Goal: Ask a question

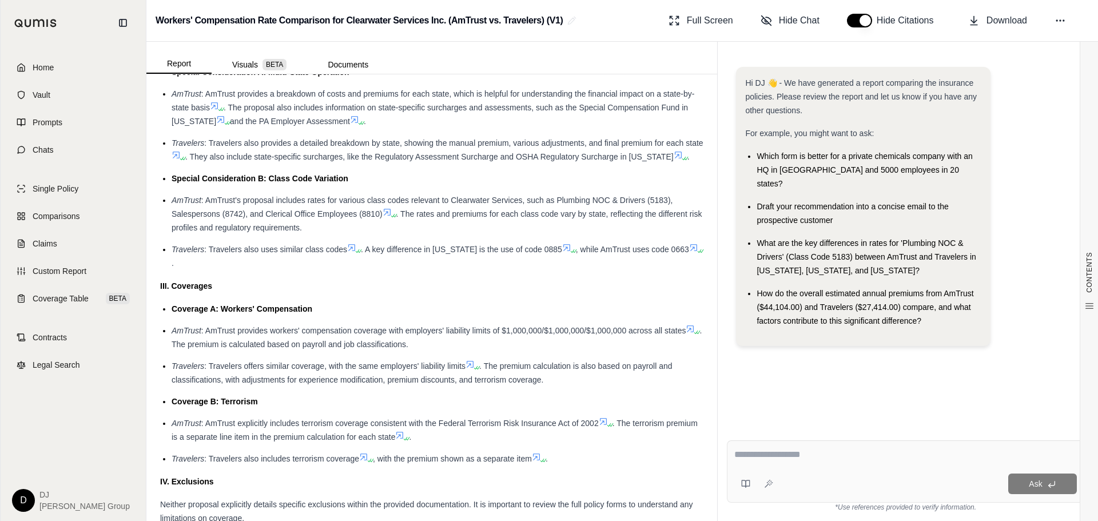
scroll to position [1418, 0]
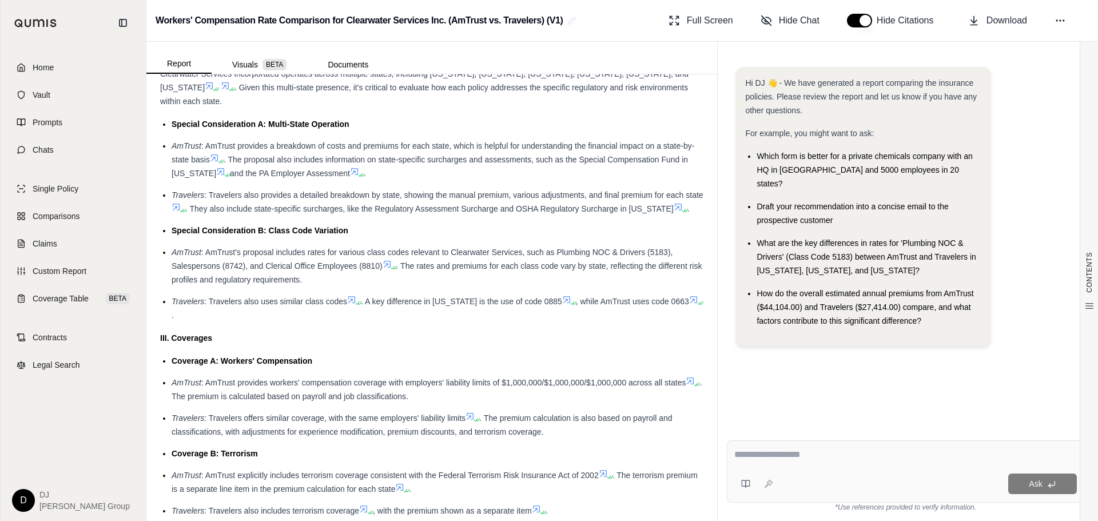
click at [767, 286] on div "How do the overall estimated annual premiums from AmTrust ($44,104.00) and Trav…" at bounding box center [868, 306] width 224 height 41
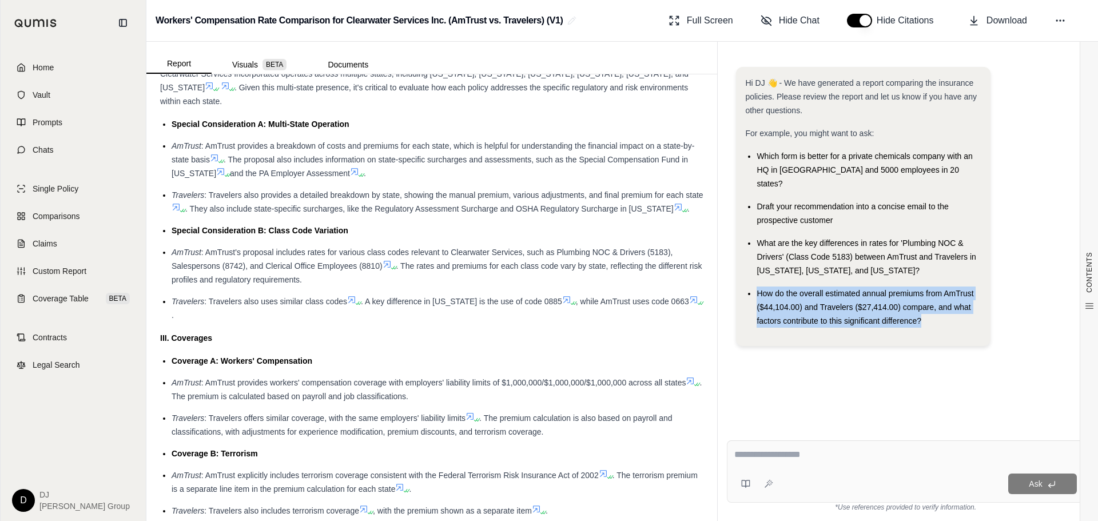
drag, startPoint x: 760, startPoint y: 280, endPoint x: 926, endPoint y: 306, distance: 167.8
click at [926, 306] on div "How do the overall estimated annual premiums from AmTrust ($44,104.00) and Trav…" at bounding box center [868, 306] width 224 height 41
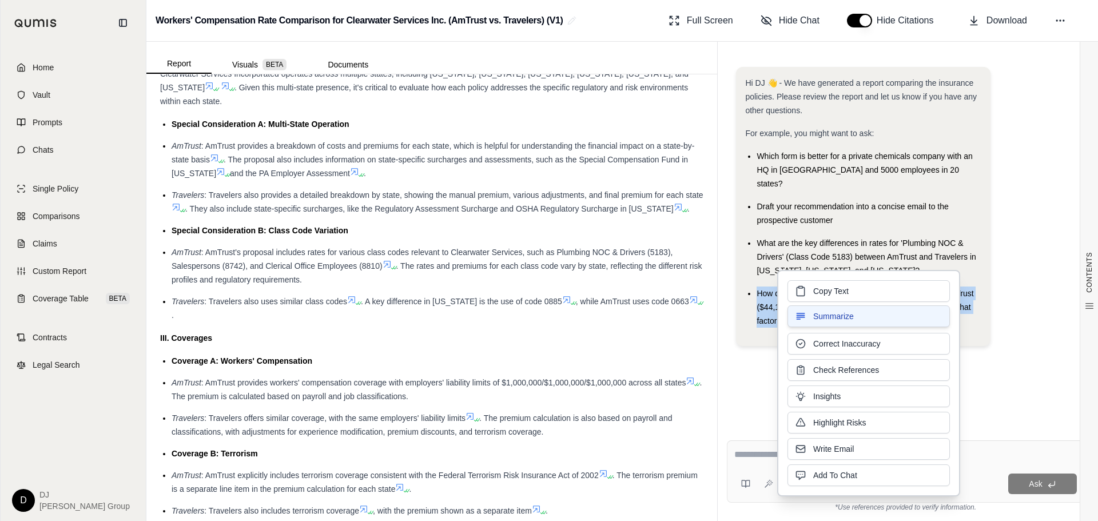
copy span "How do the overall estimated annual premiums from AmTrust ($44,104.00) and Trav…"
click at [831, 294] on span "Copy Text" at bounding box center [830, 289] width 35 height 11
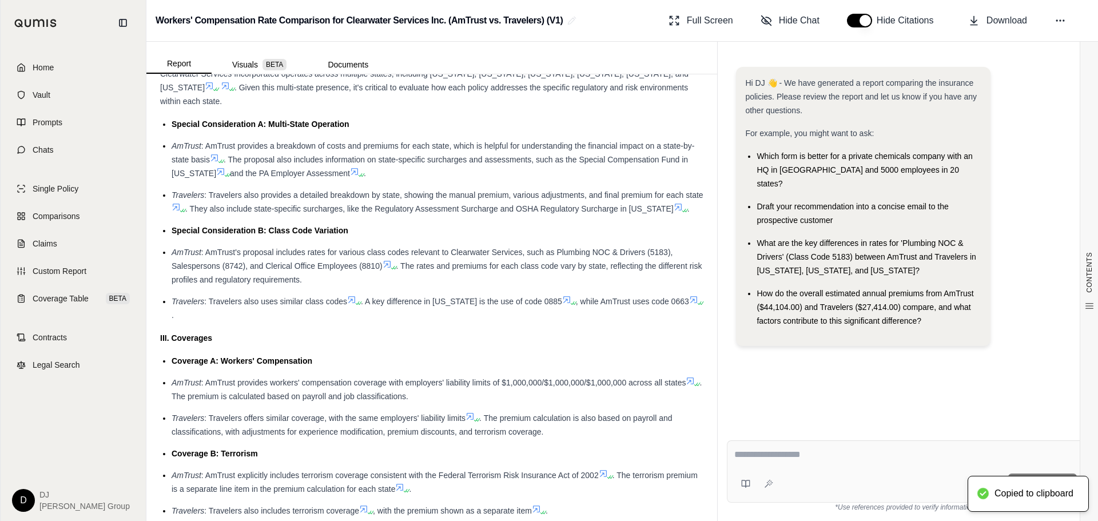
click at [784, 456] on textarea at bounding box center [905, 455] width 342 height 14
paste textarea "**********"
type textarea "**********"
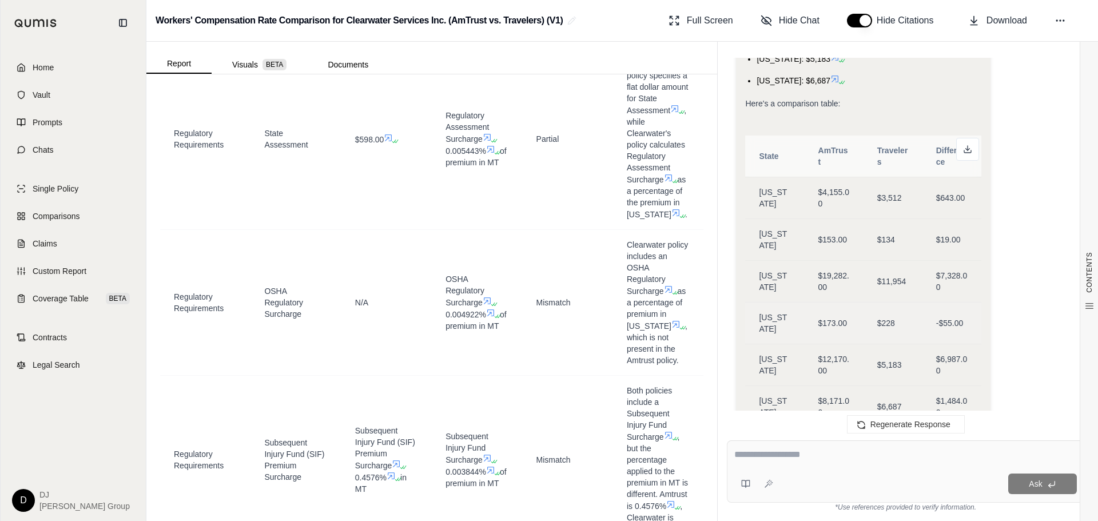
scroll to position [1259, 0]
click at [964, 144] on icon at bounding box center [967, 148] width 9 height 9
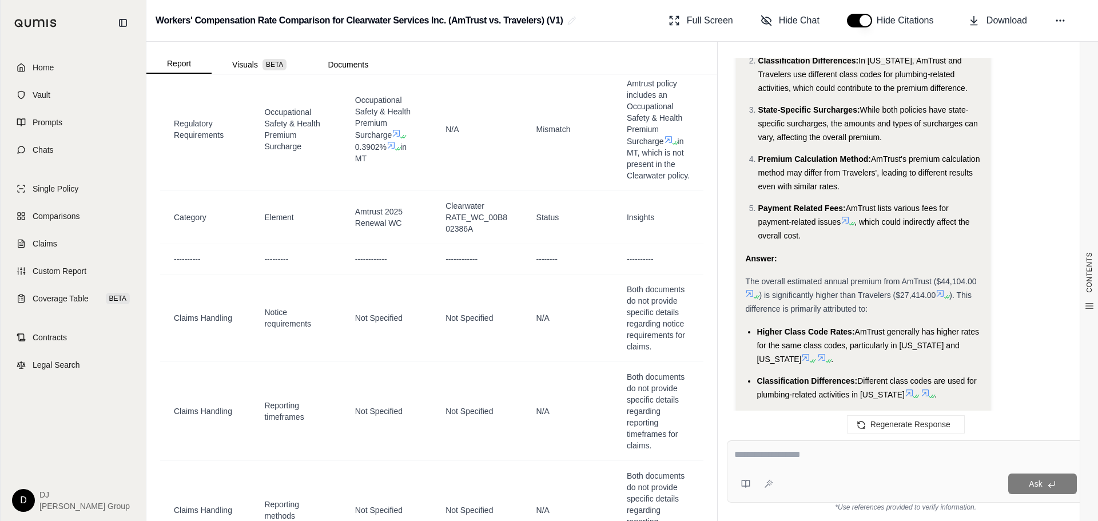
scroll to position [2593, 0]
